Goal: Task Accomplishment & Management: Use online tool/utility

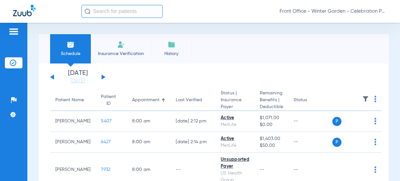
click at [104, 78] on div "[DATE] [DATE] [DATE] [DATE] [DATE] [DATE] [DATE] [DATE] [DATE] [DATE] [DATE] [D…" at bounding box center [77, 77] width 55 height 14
click at [103, 78] on div "[DATE] [DATE] [DATE] [DATE] [DATE] [DATE] [DATE] [DATE] [DATE] [DATE] [DATE] [D…" at bounding box center [77, 77] width 55 height 14
click at [102, 75] on button at bounding box center [104, 77] width 4 height 5
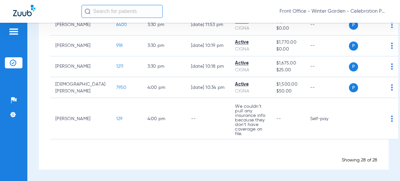
scroll to position [1054, 0]
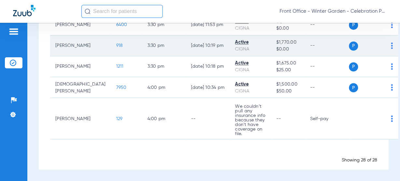
click at [116, 48] on span "918" at bounding box center [119, 45] width 7 height 5
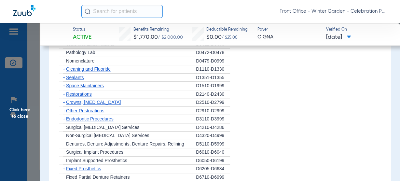
scroll to position [547, 0]
click at [77, 76] on span "Sealants" at bounding box center [75, 77] width 18 height 5
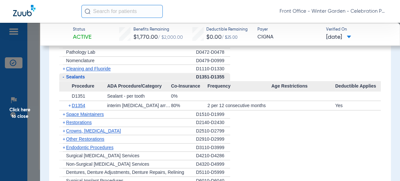
scroll to position [573, 0]
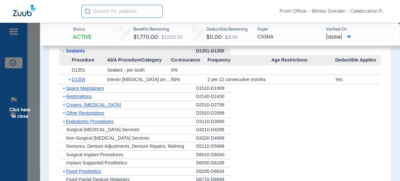
click at [20, 110] on span "Click here to close" at bounding box center [20, 113] width 40 height 181
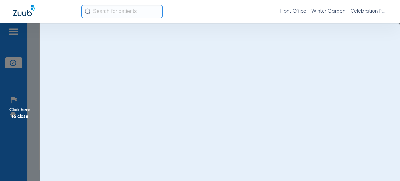
scroll to position [0, 0]
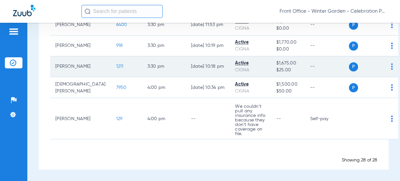
click at [116, 69] on span "1211" at bounding box center [119, 66] width 7 height 5
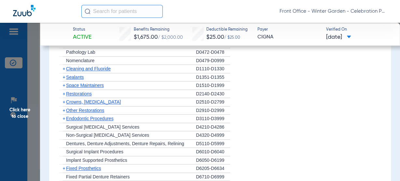
scroll to position [521, 0]
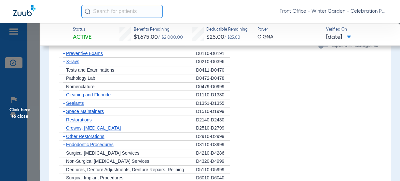
click at [75, 62] on span "X-rays" at bounding box center [72, 61] width 13 height 5
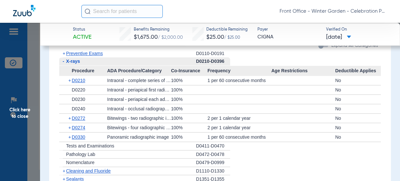
drag, startPoint x: 75, startPoint y: 60, endPoint x: 75, endPoint y: 149, distance: 88.5
click at [75, 85] on li "- X-rays D0210-D0396 Procedure ADA Procedure/Category Co-Insurance Frequency Ag…" at bounding box center [220, 99] width 322 height 85
click at [78, 137] on span "D0330" at bounding box center [78, 136] width 13 height 5
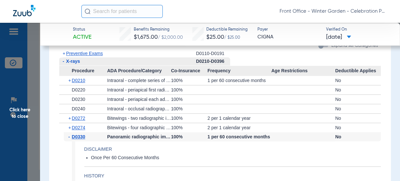
click at [76, 62] on span "X-rays" at bounding box center [73, 61] width 14 height 5
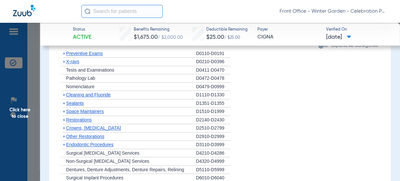
click at [23, 129] on span "Click here to close" at bounding box center [20, 113] width 40 height 181
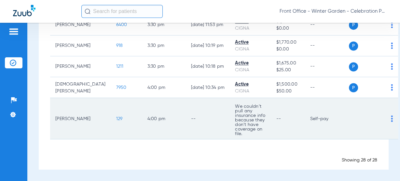
scroll to position [950, 0]
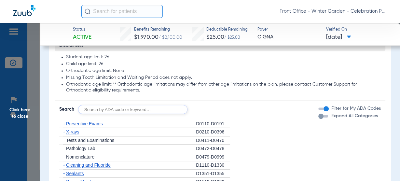
scroll to position [495, 0]
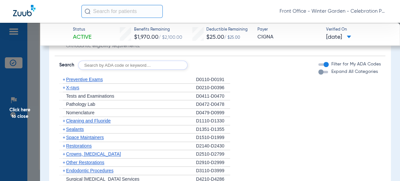
click at [74, 88] on span "X-rays" at bounding box center [72, 87] width 13 height 5
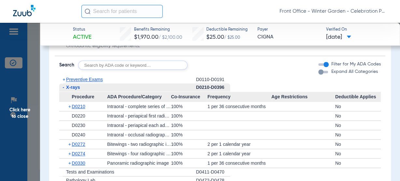
click at [74, 88] on span "X-rays" at bounding box center [73, 87] width 14 height 5
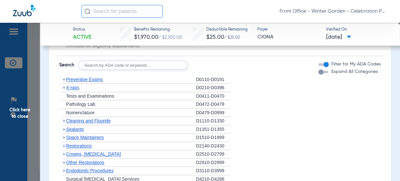
click at [80, 80] on span "Preventive Exams" at bounding box center [84, 79] width 37 height 5
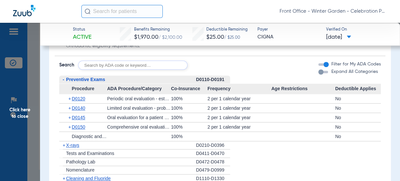
click at [80, 80] on span "Preventive Exams" at bounding box center [85, 79] width 39 height 5
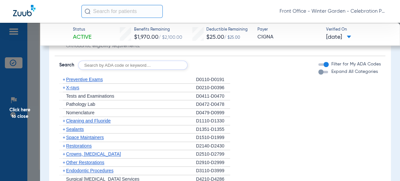
click at [82, 121] on span "Cleaning and Fluoride" at bounding box center [88, 120] width 45 height 5
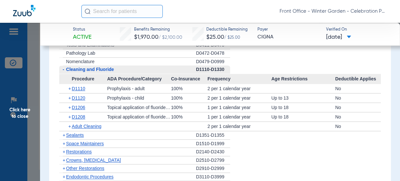
scroll to position [547, 0]
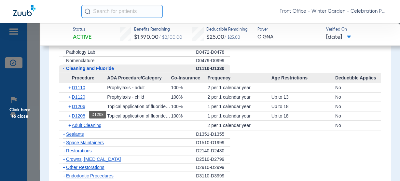
click at [77, 114] on span "D1208" at bounding box center [78, 115] width 13 height 5
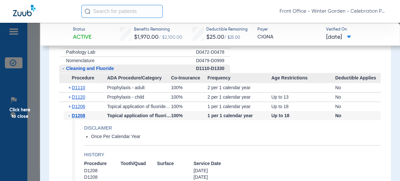
click at [77, 114] on span "D1208" at bounding box center [78, 115] width 13 height 5
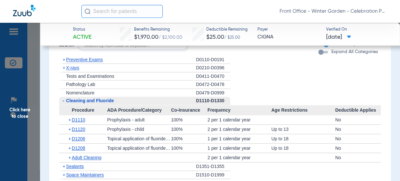
scroll to position [495, 0]
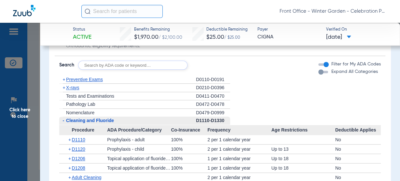
click at [95, 86] on div "+ X-rays" at bounding box center [127, 88] width 137 height 8
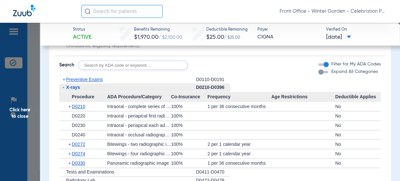
scroll to position [521, 0]
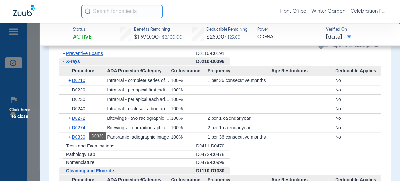
click at [78, 134] on span "D0330" at bounding box center [78, 136] width 13 height 5
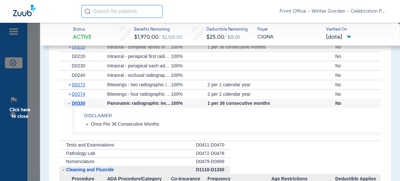
scroll to position [547, 0]
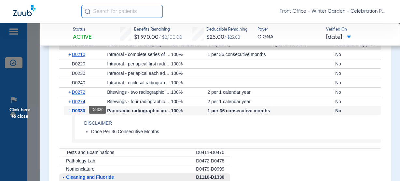
click at [79, 109] on span "D0330" at bounding box center [78, 110] width 13 height 5
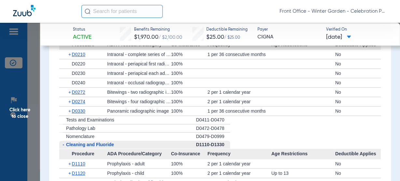
scroll to position [651, 0]
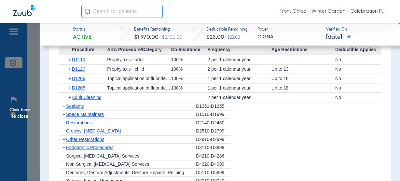
click at [81, 105] on span "Sealants" at bounding box center [75, 106] width 18 height 5
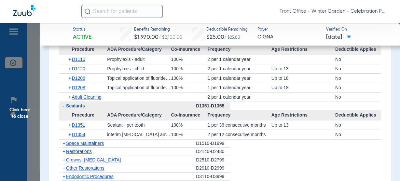
click at [23, 108] on span "Click here to close" at bounding box center [20, 113] width 40 height 181
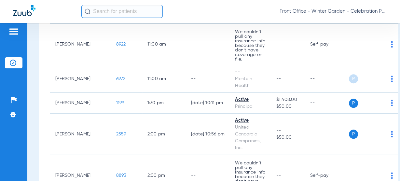
scroll to position [585, 0]
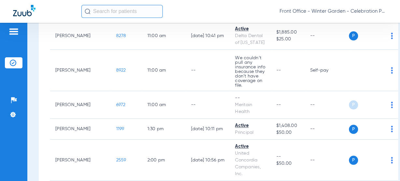
click at [116, 10] on span "8429" at bounding box center [121, 8] width 10 height 5
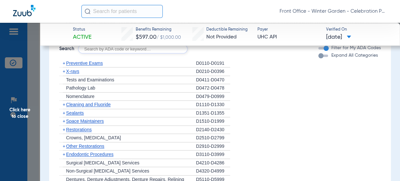
scroll to position [677, 0]
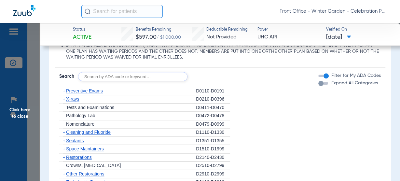
click at [72, 90] on span "Preventive Exams" at bounding box center [84, 90] width 37 height 5
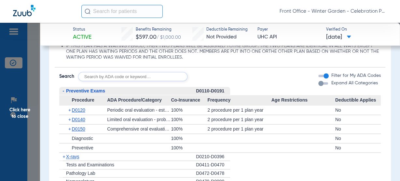
click at [72, 90] on span "Preventive Exams" at bounding box center [85, 90] width 39 height 5
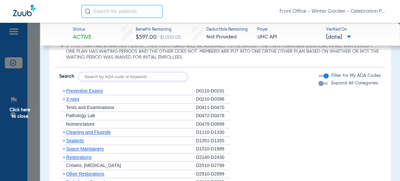
click at [70, 102] on div "+ X-rays" at bounding box center [127, 99] width 137 height 8
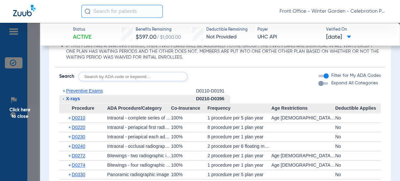
scroll to position [729, 0]
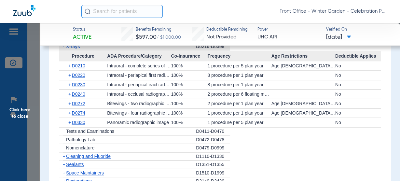
click at [27, 123] on span "Click here to close" at bounding box center [20, 113] width 40 height 181
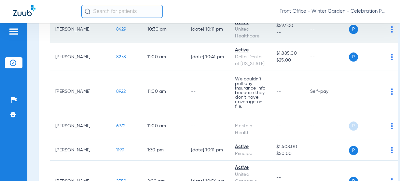
scroll to position [533, 0]
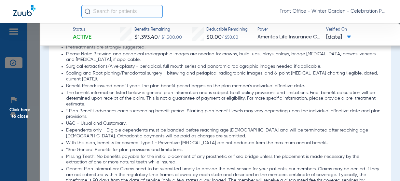
scroll to position [547, 0]
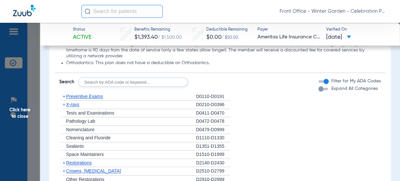
click at [89, 96] on span "Preventive Exams" at bounding box center [84, 96] width 37 height 5
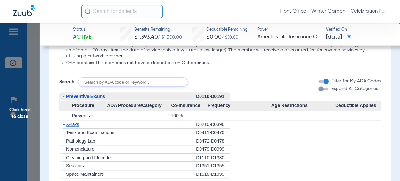
click at [92, 96] on span "Preventive Exams" at bounding box center [85, 96] width 39 height 5
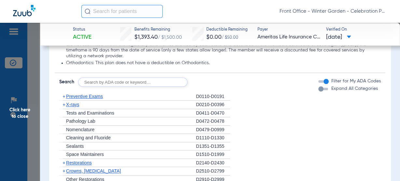
click at [77, 106] on span "X-rays" at bounding box center [72, 104] width 13 height 5
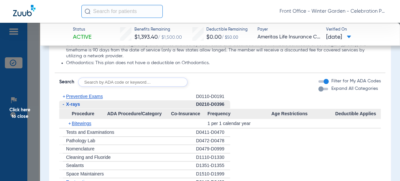
click at [77, 106] on span "X-rays" at bounding box center [73, 104] width 14 height 5
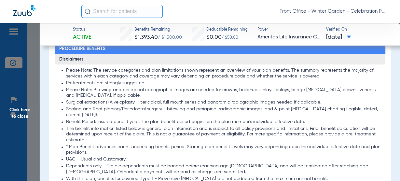
scroll to position [339, 0]
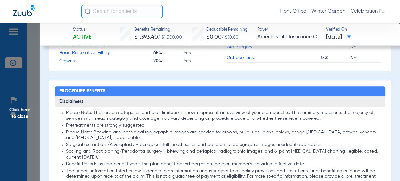
drag, startPoint x: 13, startPoint y: 120, endPoint x: 81, endPoint y: 132, distance: 69.1
click at [13, 120] on span "Click here to close" at bounding box center [20, 113] width 40 height 181
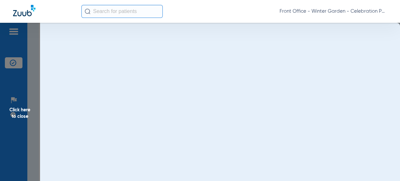
scroll to position [0, 0]
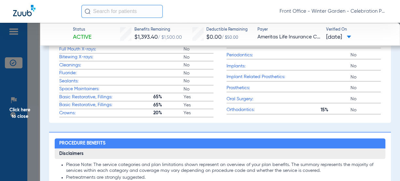
scroll to position [417, 0]
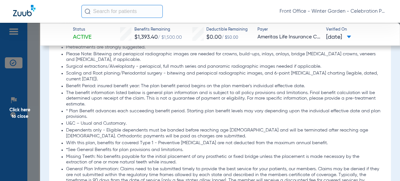
click at [23, 123] on span "Click here to close" at bounding box center [20, 113] width 40 height 181
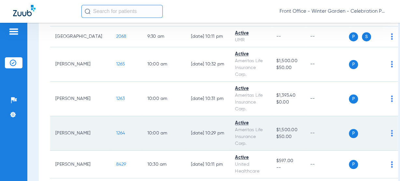
scroll to position [403, 0]
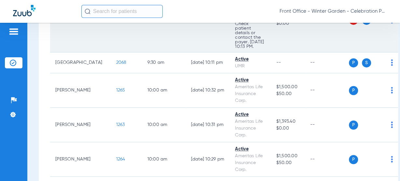
click at [116, 22] on span "5884" at bounding box center [121, 20] width 11 height 5
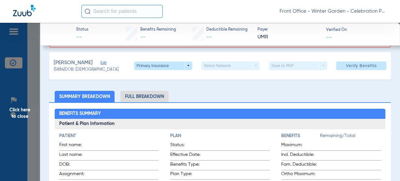
scroll to position [52, 0]
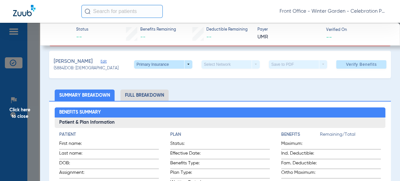
drag, startPoint x: 107, startPoint y: 61, endPoint x: 128, endPoint y: 58, distance: 20.4
click at [128, 58] on div "[PERSON_NAME] Edit (5884) DOB: [DEMOGRAPHIC_DATA] Primary Insurance arrow_drop_…" at bounding box center [220, 64] width 342 height 27
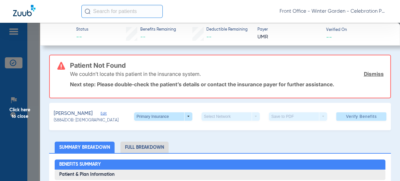
click at [182, 117] on span at bounding box center [163, 116] width 58 height 8
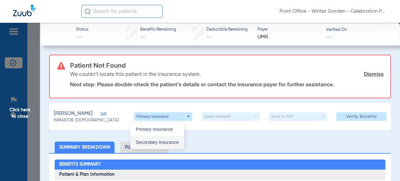
click at [151, 140] on span "Secondary Insurance" at bounding box center [157, 142] width 43 height 5
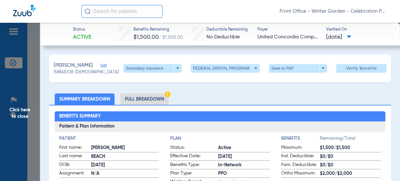
click at [23, 108] on span "Click here to close" at bounding box center [20, 113] width 40 height 181
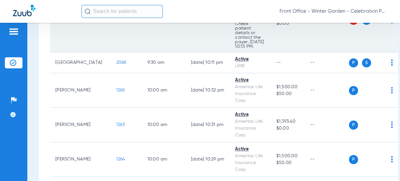
click at [116, 22] on span "5884" at bounding box center [121, 20] width 11 height 5
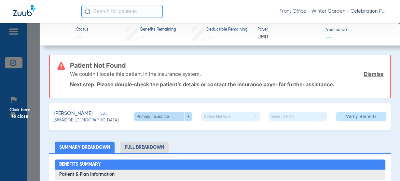
click at [183, 117] on span at bounding box center [163, 116] width 58 height 8
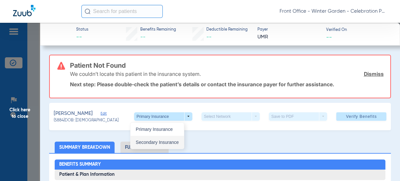
click at [171, 140] on span "Secondary Insurance" at bounding box center [157, 142] width 43 height 5
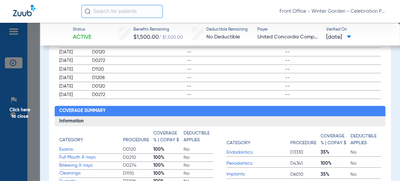
scroll to position [52, 0]
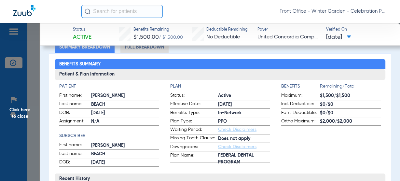
click at [21, 113] on span "Click here to close" at bounding box center [20, 113] width 40 height 181
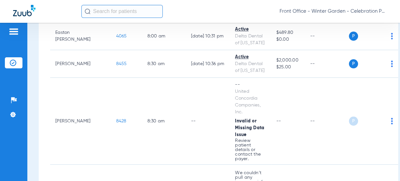
scroll to position [117, 0]
